Goal: Information Seeking & Learning: Learn about a topic

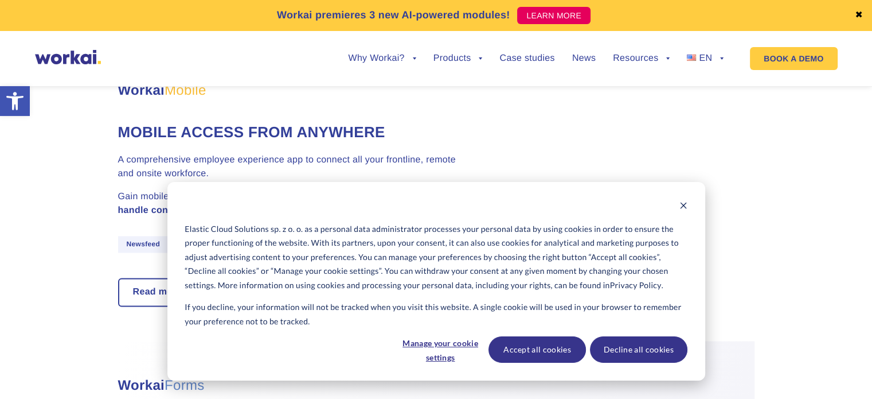
scroll to position [6598, 0]
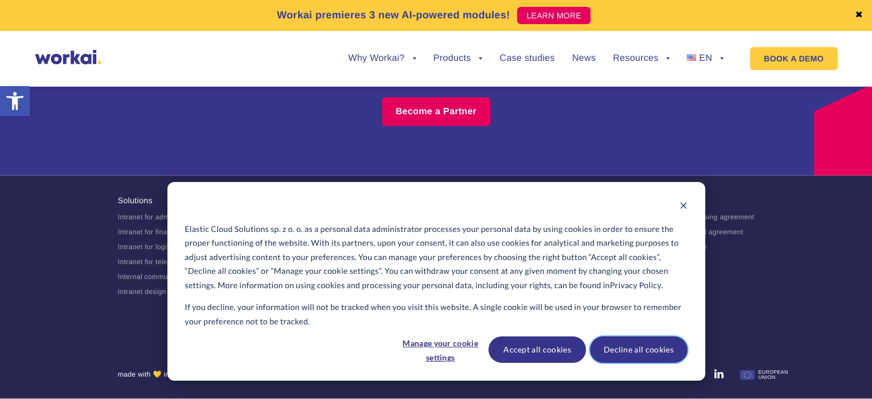
click at [649, 360] on button "Decline all cookies" at bounding box center [638, 349] width 97 height 26
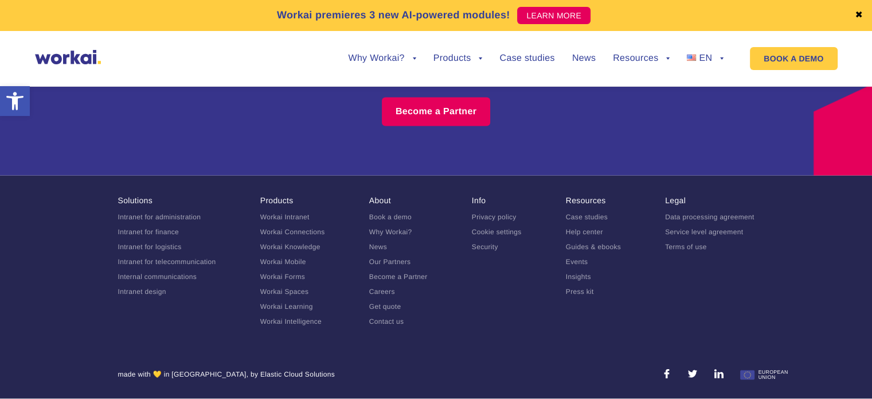
click at [388, 293] on link "Careers" at bounding box center [382, 291] width 26 height 8
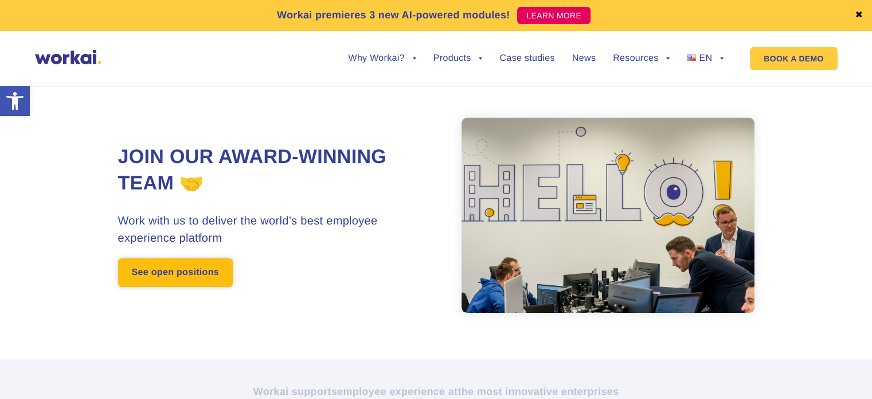
click at [203, 279] on link "See open positions" at bounding box center [175, 272] width 115 height 29
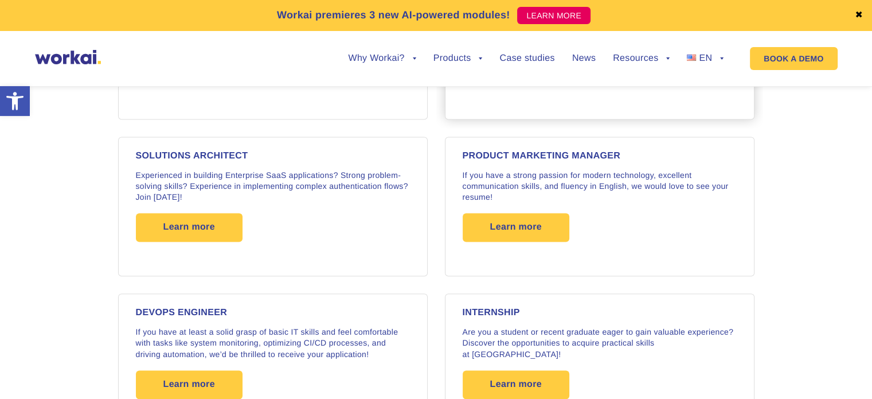
scroll to position [1719, 0]
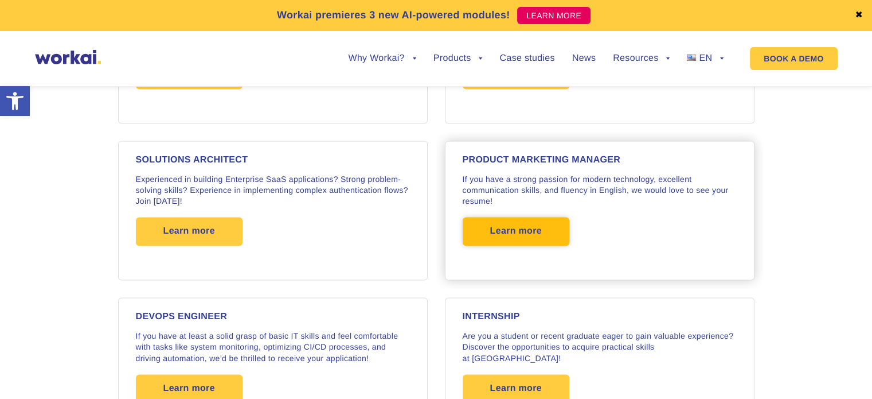
click at [554, 228] on span "Learn more" at bounding box center [516, 231] width 107 height 29
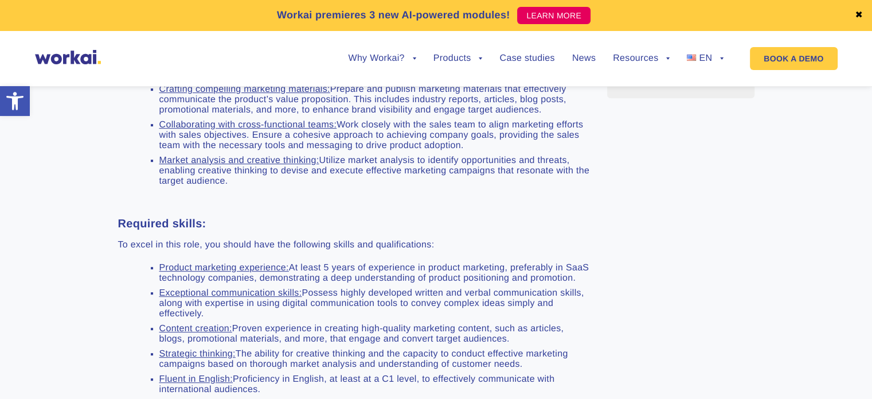
scroll to position [573, 0]
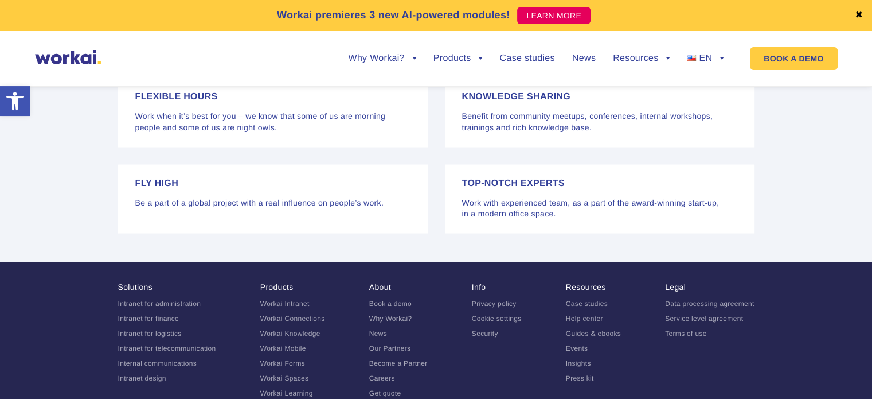
scroll to position [2466, 0]
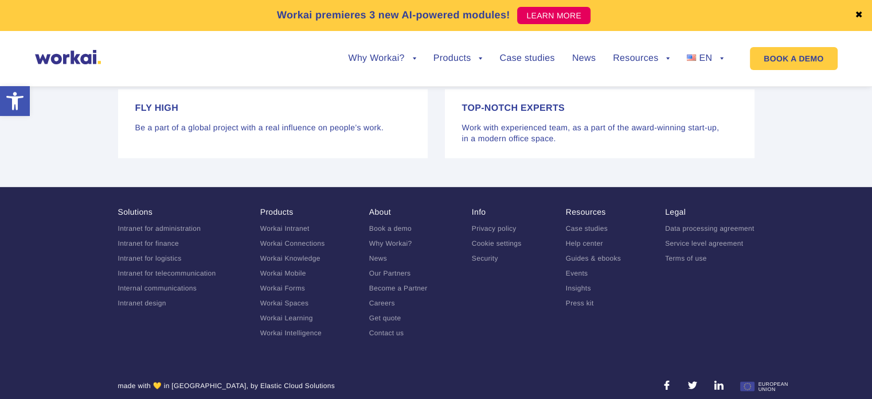
click at [590, 224] on link "Case studies" at bounding box center [587, 228] width 42 height 8
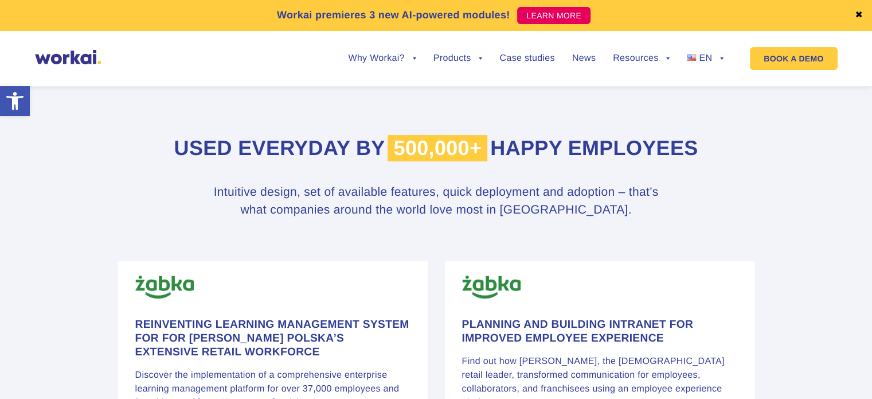
scroll to position [516, 0]
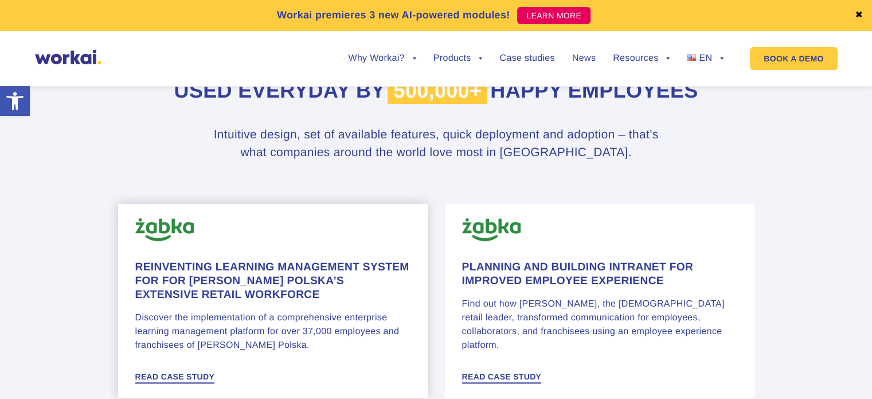
click at [245, 261] on h4 "Reinventing learning management system for for [PERSON_NAME] Polska’s Extensive…" at bounding box center [272, 280] width 275 height 41
click at [509, 274] on h4 "Planning and Building Intranet for Improved Employee Experience" at bounding box center [599, 274] width 275 height 28
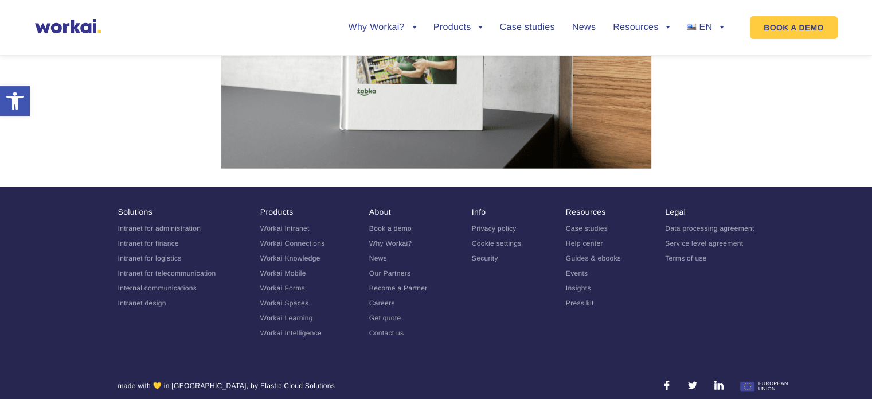
scroll to position [2756, 0]
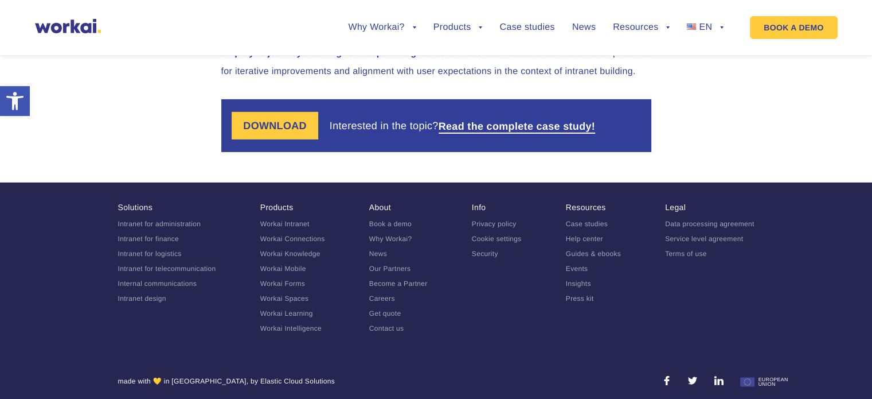
scroll to position [3647, 0]
